Goal: Navigation & Orientation: Find specific page/section

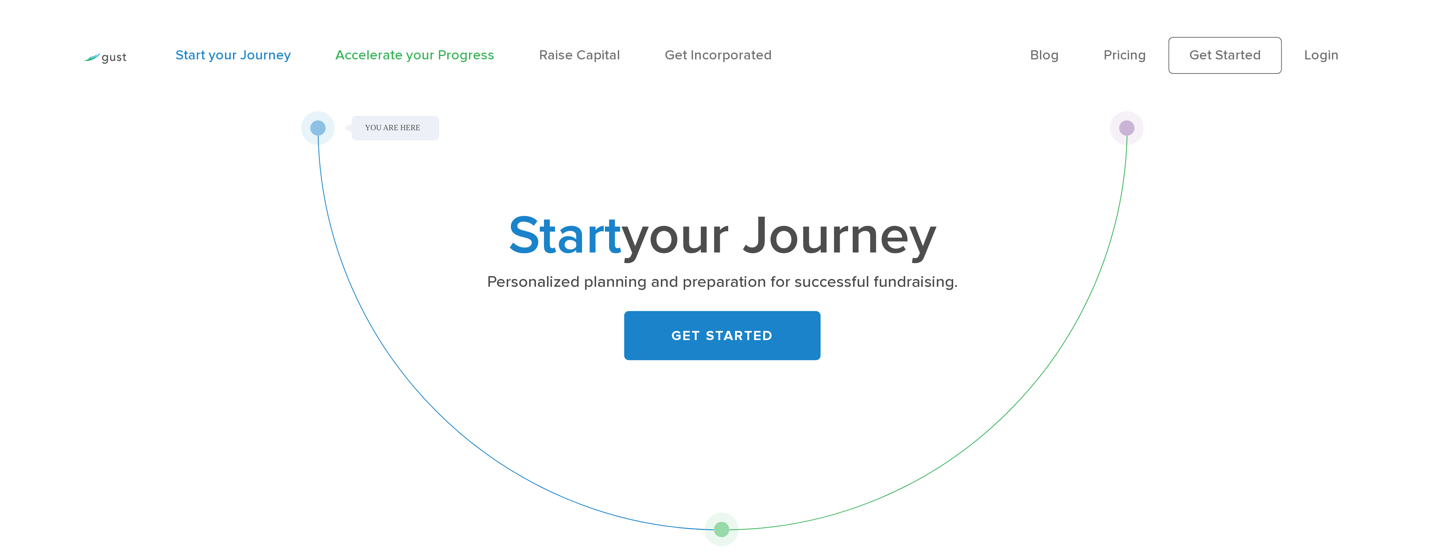
click at [416, 60] on link "Accelerate your Progress" at bounding box center [414, 55] width 159 height 16
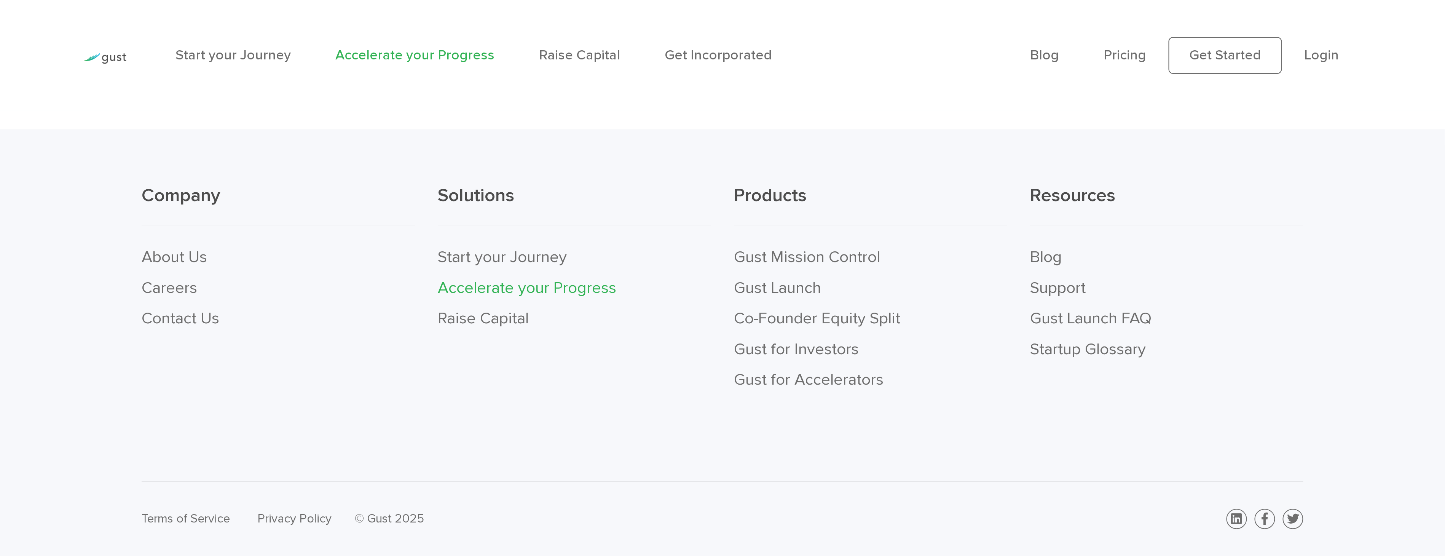
scroll to position [3445, 0]
click at [503, 314] on link "Raise Capital" at bounding box center [483, 318] width 91 height 19
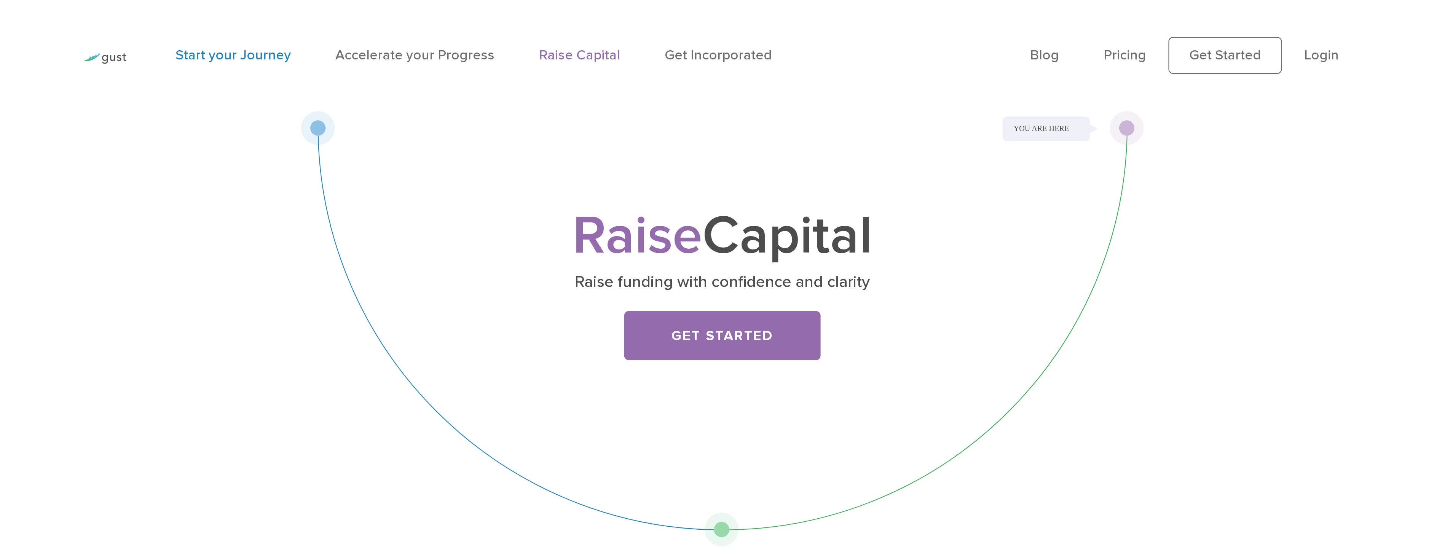
click at [233, 58] on link "Start your Journey" at bounding box center [233, 55] width 115 height 16
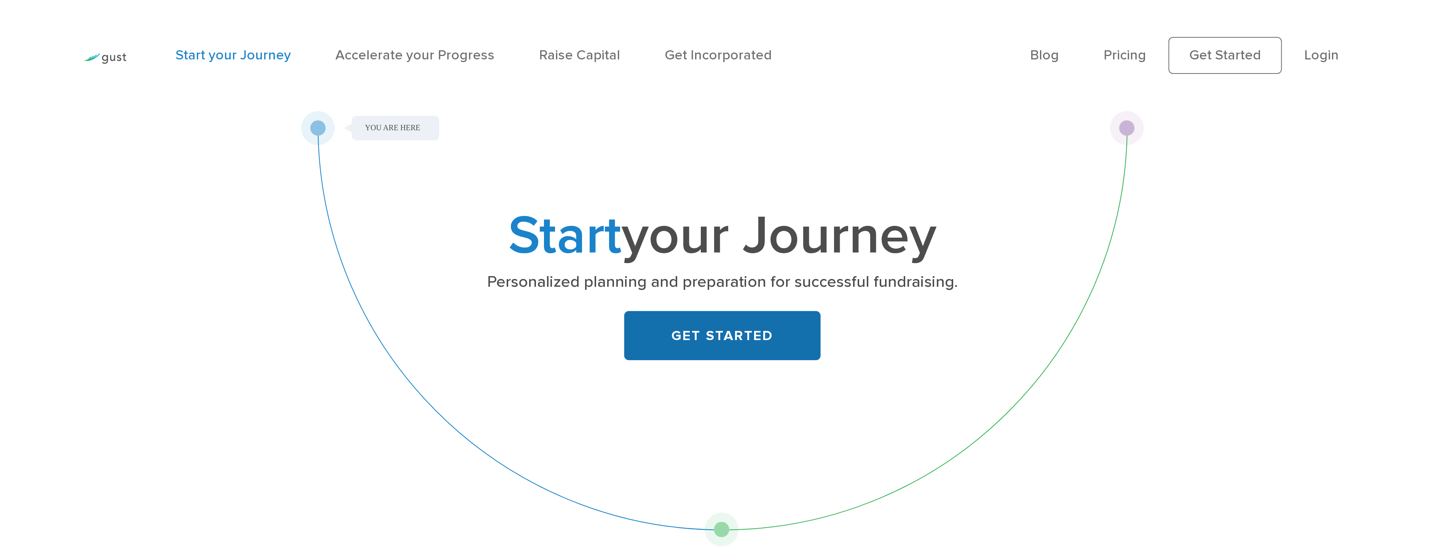
click at [675, 333] on link "GET STARTED" at bounding box center [722, 335] width 197 height 49
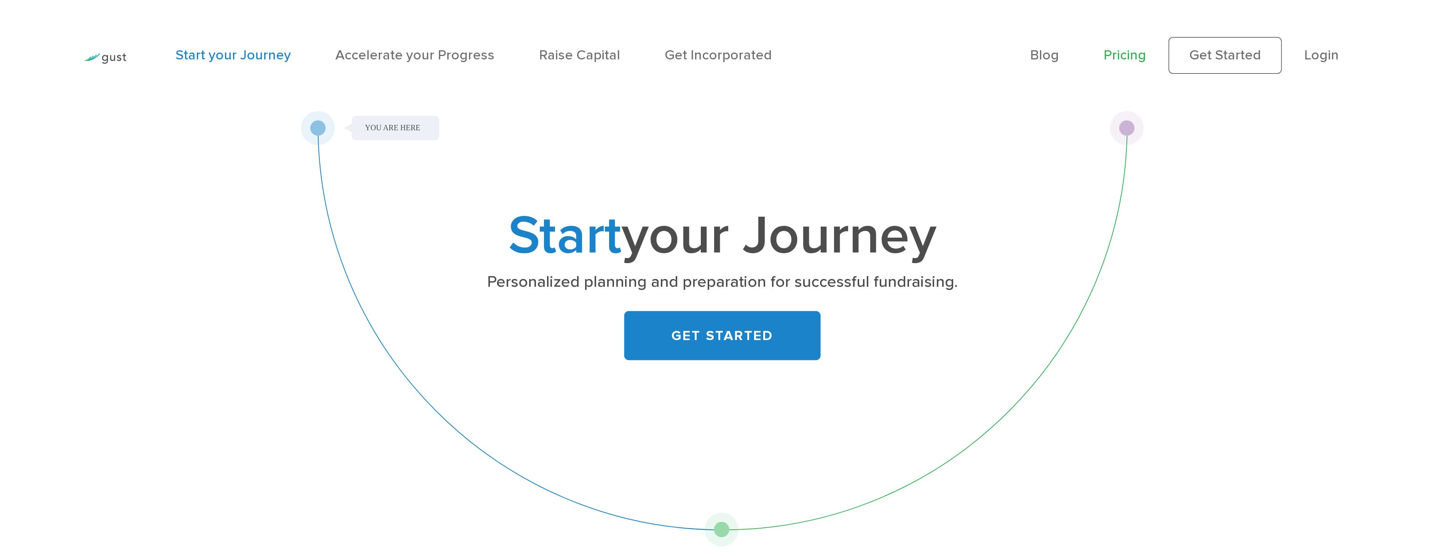
click at [1126, 52] on link "Pricing" at bounding box center [1125, 55] width 43 height 16
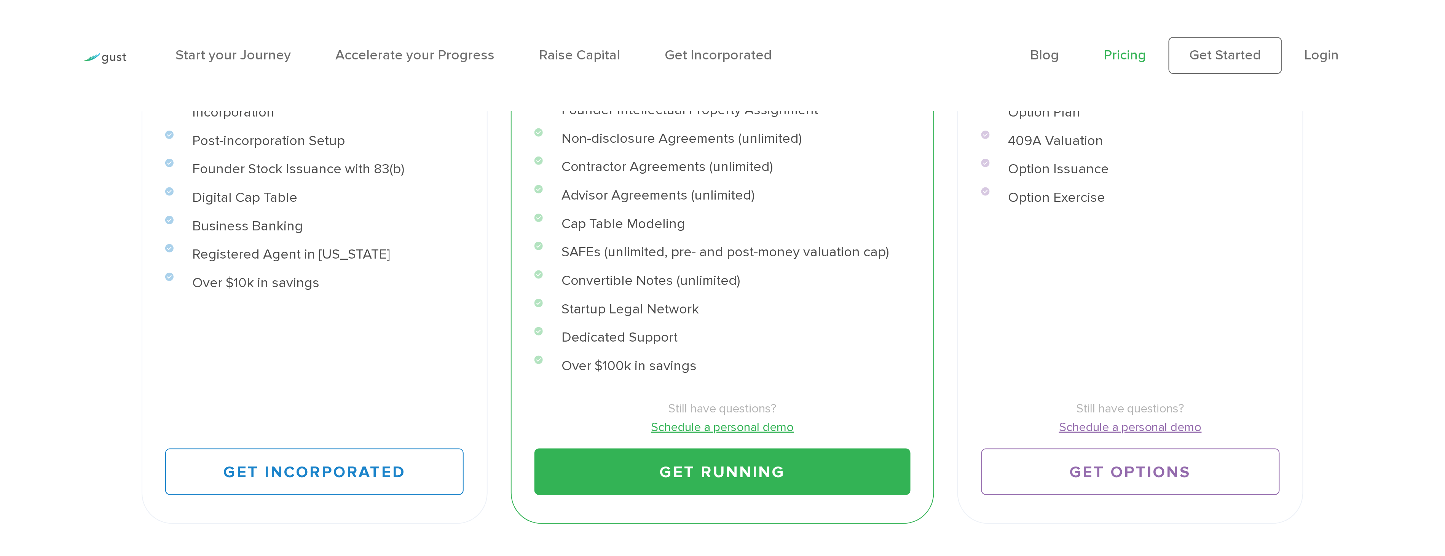
scroll to position [465, 0]
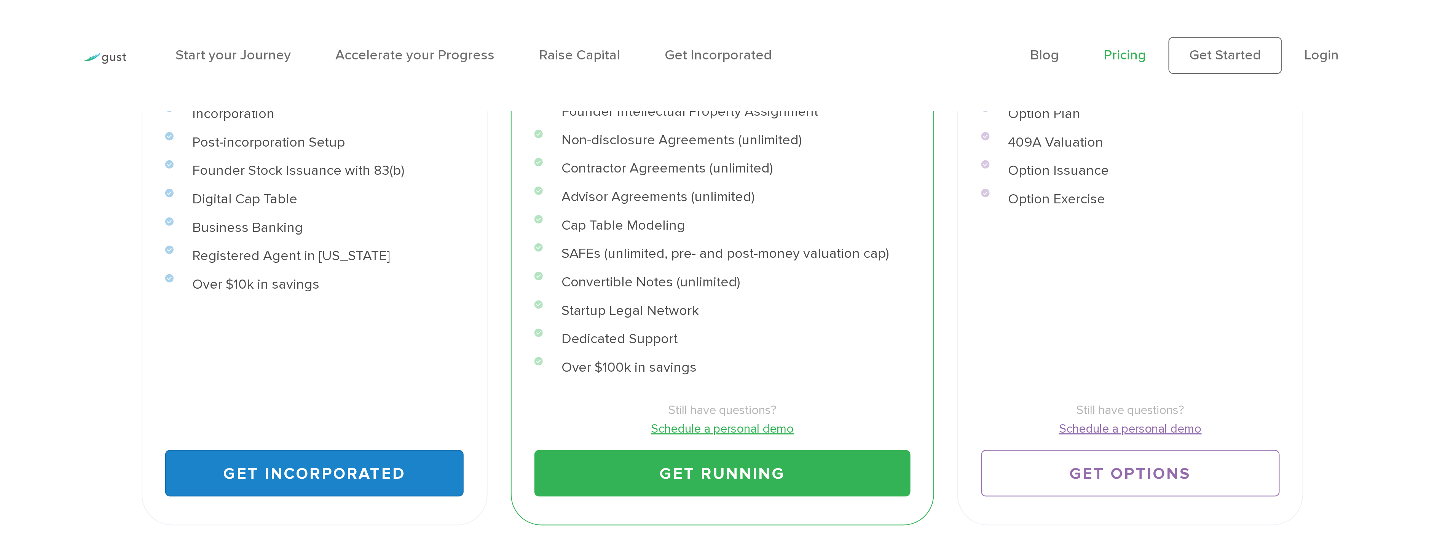
click at [375, 474] on link "Get Incorporated" at bounding box center [314, 473] width 298 height 46
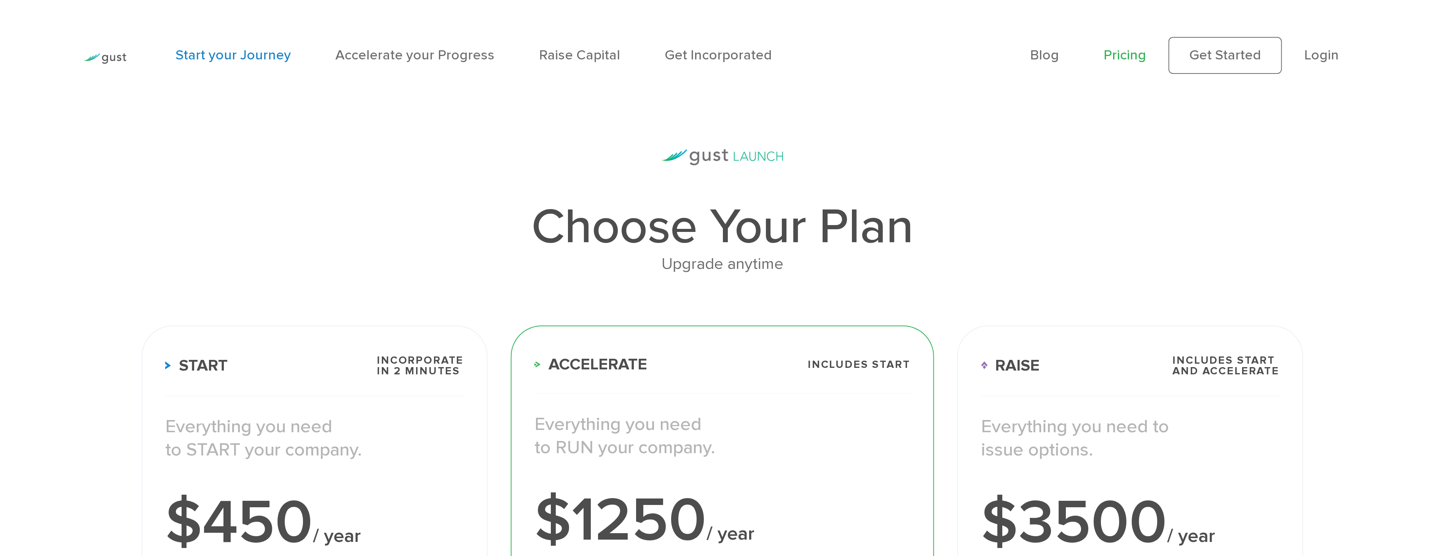
click at [263, 52] on link "Start your Journey" at bounding box center [233, 55] width 115 height 16
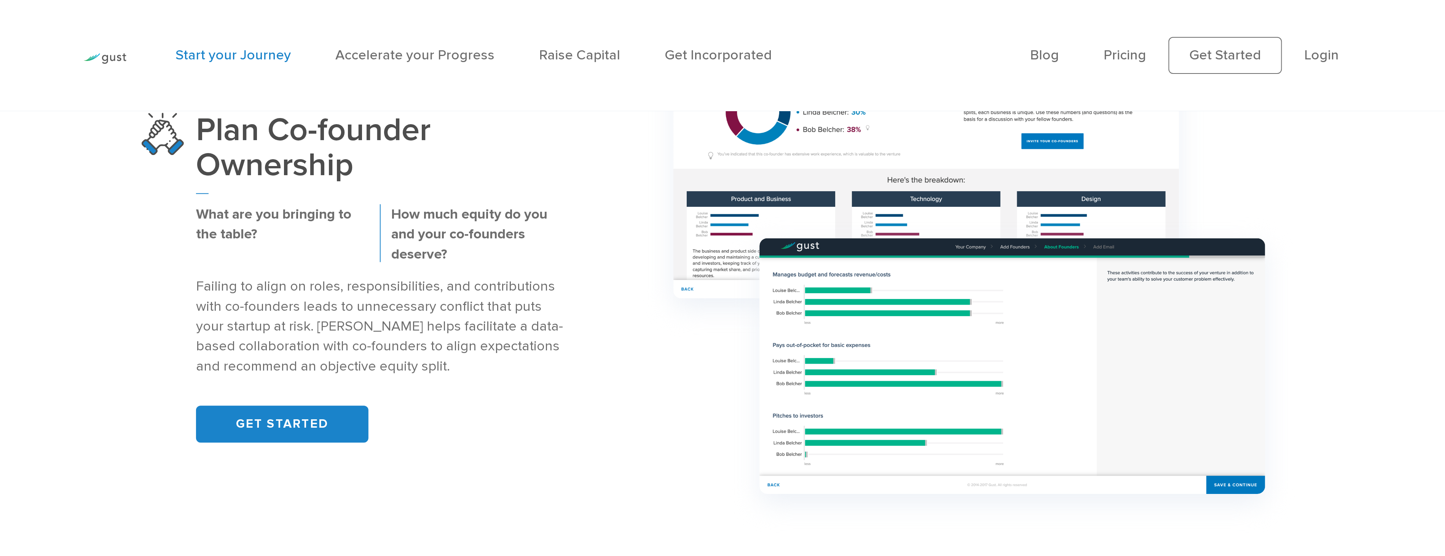
scroll to position [1396, 0]
